Goal: Task Accomplishment & Management: Use online tool/utility

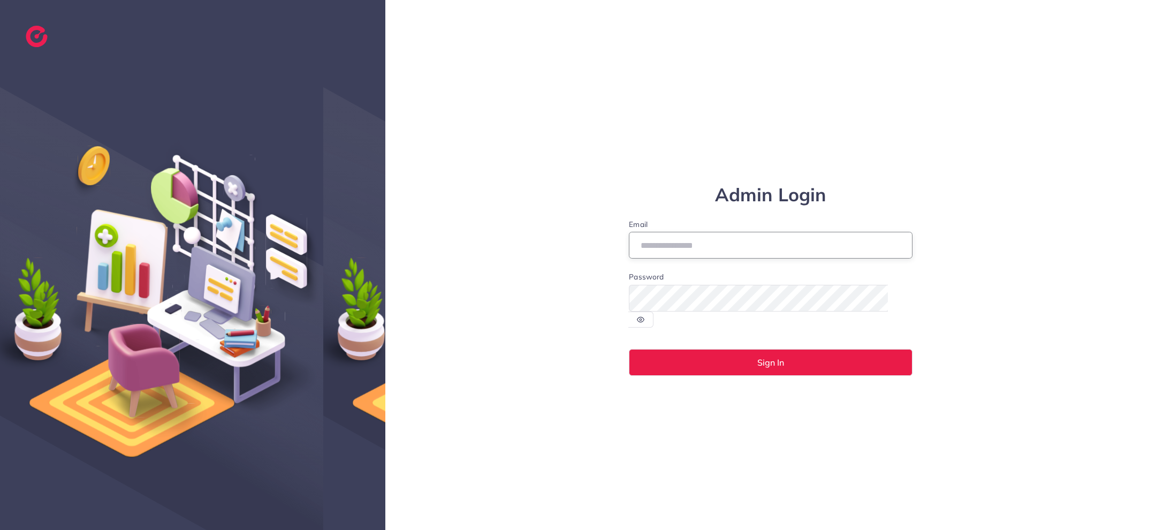
click at [658, 253] on input "Email" at bounding box center [771, 245] width 284 height 27
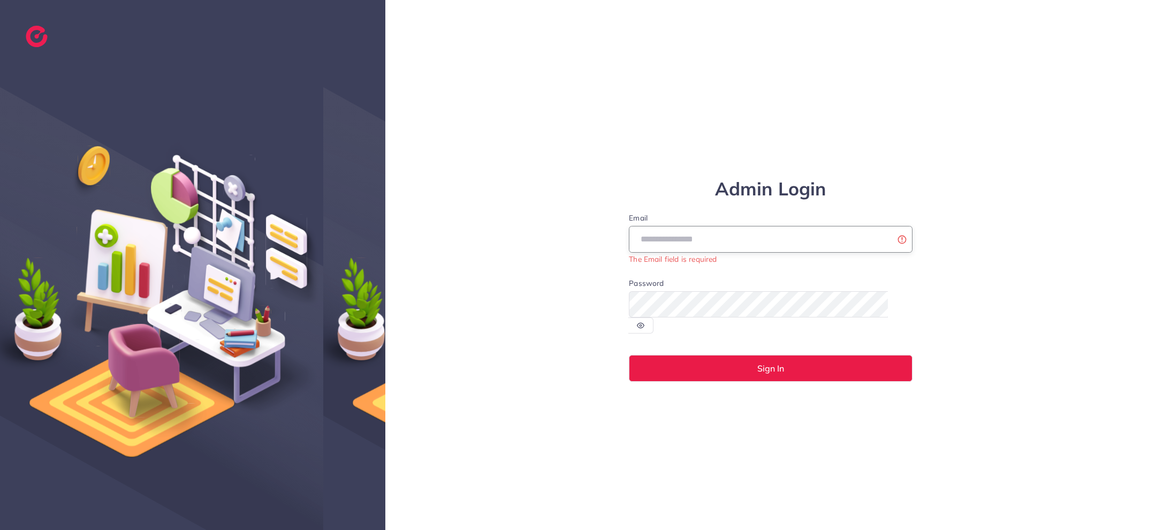
drag, startPoint x: 791, startPoint y: 248, endPoint x: 791, endPoint y: 231, distance: 17.1
click at [791, 248] on input "Email" at bounding box center [771, 239] width 284 height 27
type input "**********"
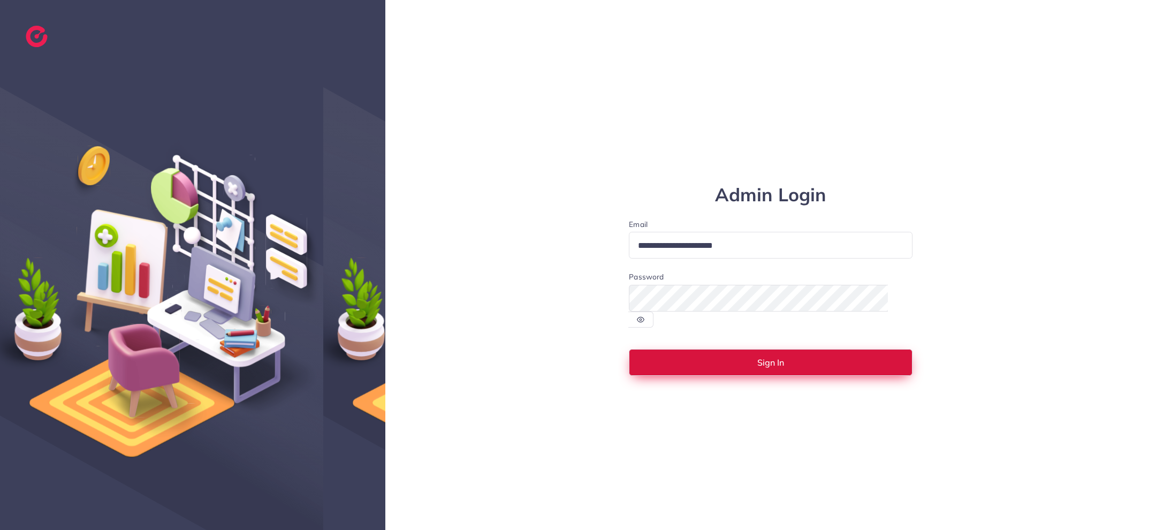
click at [779, 349] on button "Sign In" at bounding box center [771, 362] width 284 height 27
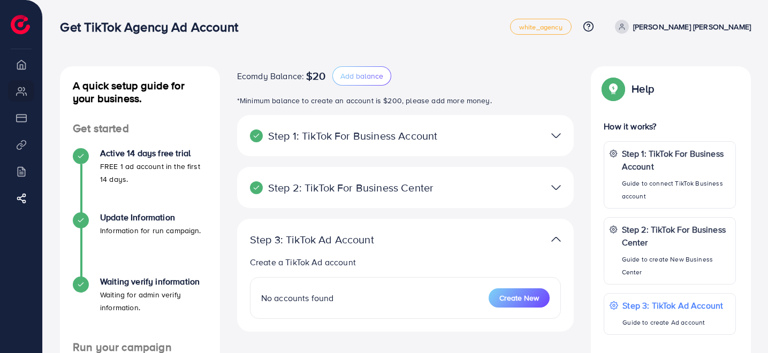
scroll to position [172, 0]
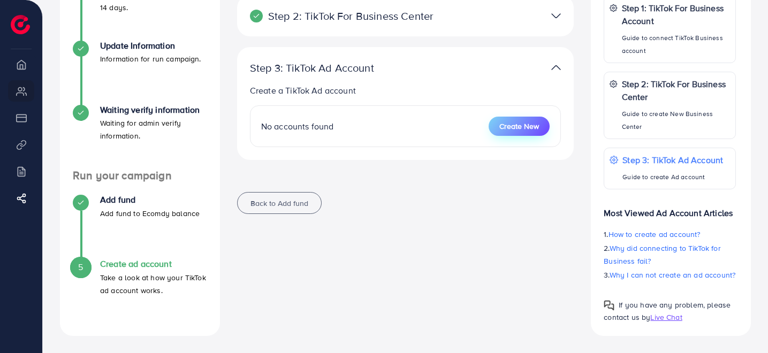
click at [517, 127] on span "Create New" at bounding box center [519, 126] width 40 height 11
select select
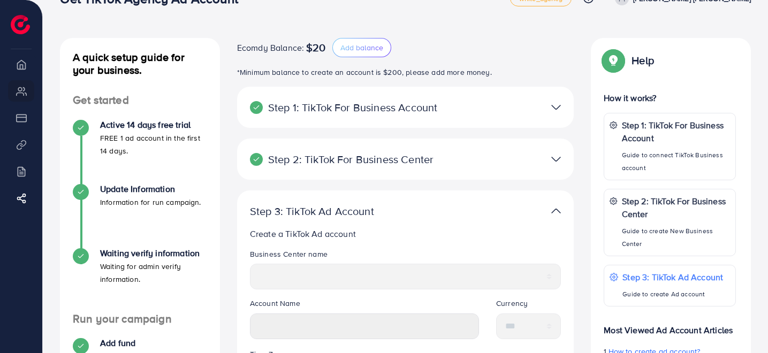
scroll to position [0, 0]
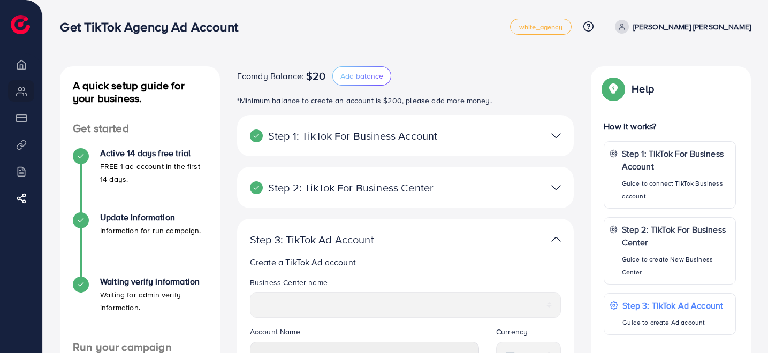
click at [12, 67] on li "Overview" at bounding box center [21, 64] width 42 height 21
click at [24, 66] on li "Overview" at bounding box center [21, 64] width 42 height 21
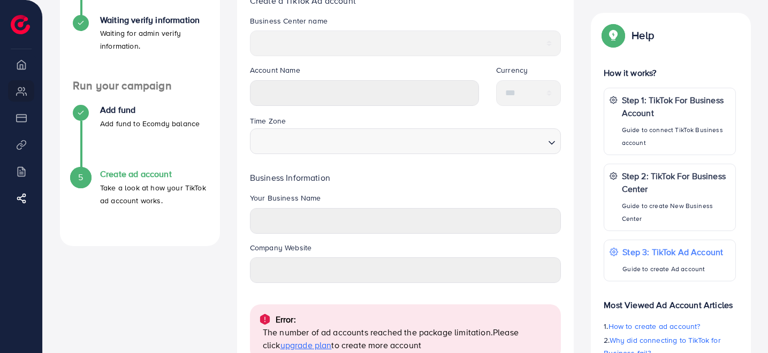
scroll to position [285, 0]
